Goal: Information Seeking & Learning: Learn about a topic

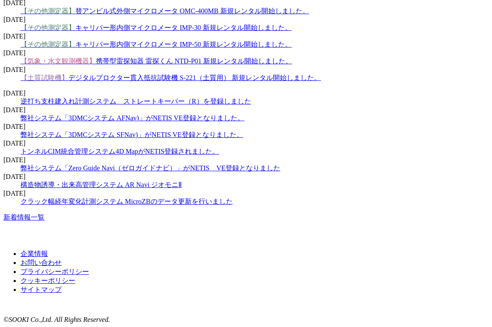
scroll to position [1323, 0]
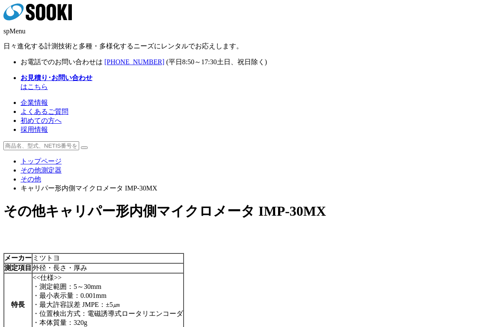
click at [41, 176] on link "その他" at bounding box center [31, 179] width 21 height 7
